Goal: Navigation & Orientation: Find specific page/section

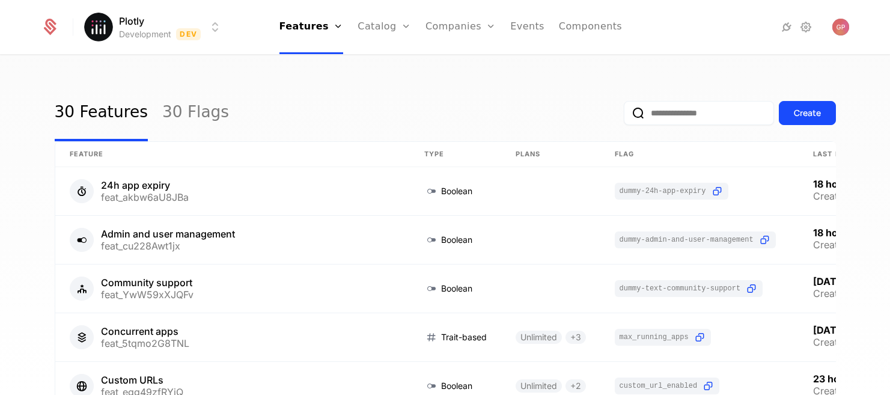
click at [229, 25] on div "Plotly Development Dev Features Features Flags Catalog Plans Add Ons Credits Co…" at bounding box center [444, 27] width 807 height 54
click at [219, 24] on html "Plotly Development Dev Features Features Flags Catalog Plans Add Ons Credits Co…" at bounding box center [445, 197] width 890 height 395
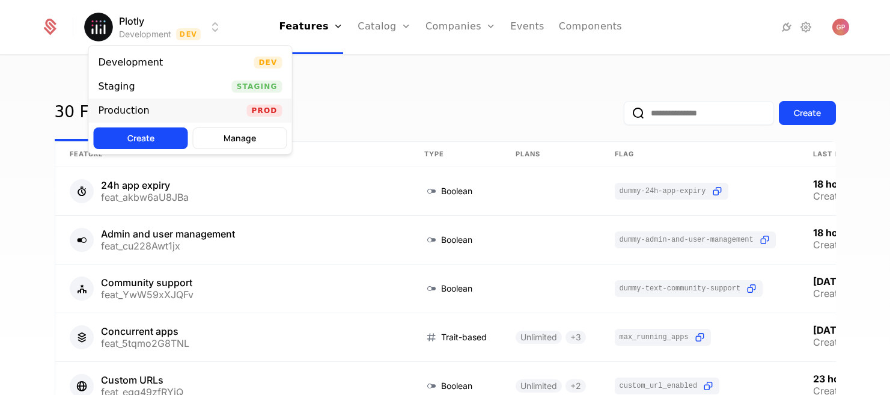
click at [218, 104] on div "Production Prod" at bounding box center [190, 111] width 203 height 24
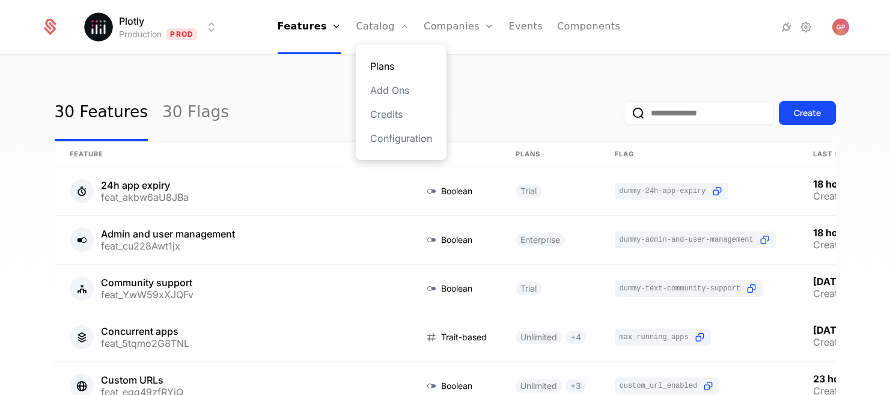
click at [384, 63] on link "Plans" at bounding box center [401, 66] width 62 height 14
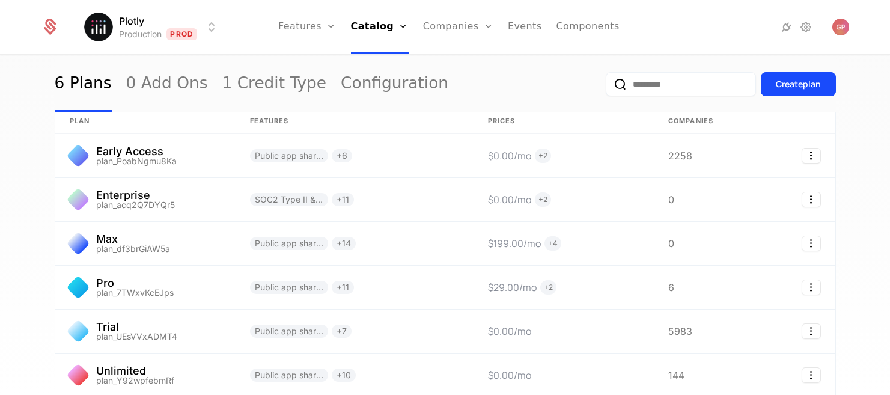
scroll to position [48, 0]
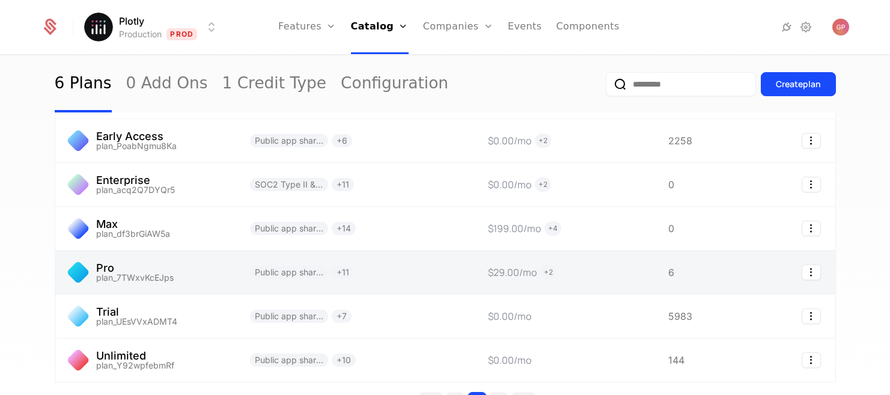
click at [181, 269] on link at bounding box center [145, 271] width 180 height 43
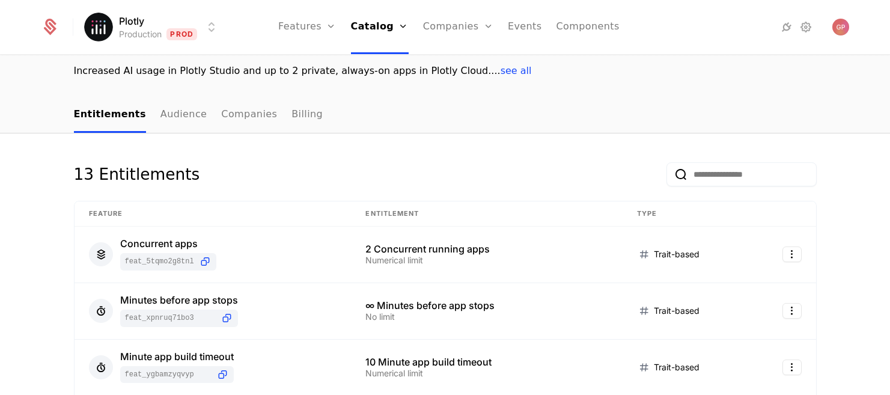
scroll to position [88, 0]
click at [252, 111] on link "Companies" at bounding box center [249, 113] width 56 height 35
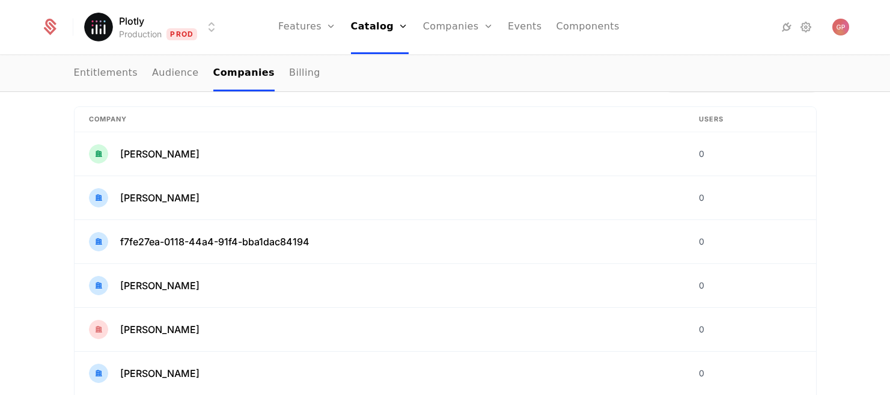
scroll to position [190, 0]
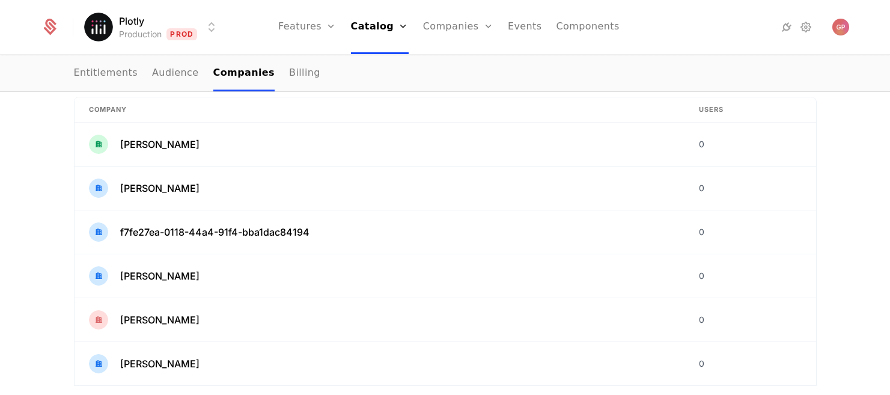
click at [203, 26] on html "Plotly Production Prod Features Features Flags Catalog Plans Add Ons Credits Co…" at bounding box center [445, 197] width 890 height 395
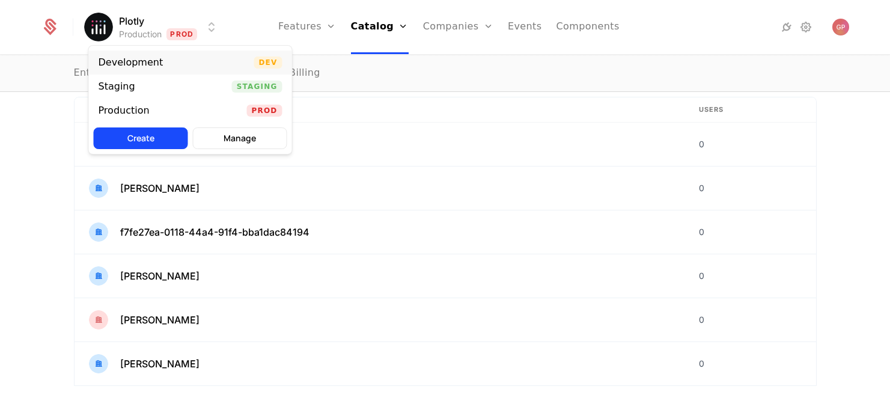
click at [215, 62] on div "Development Dev" at bounding box center [190, 62] width 203 height 24
